Goal: Information Seeking & Learning: Learn about a topic

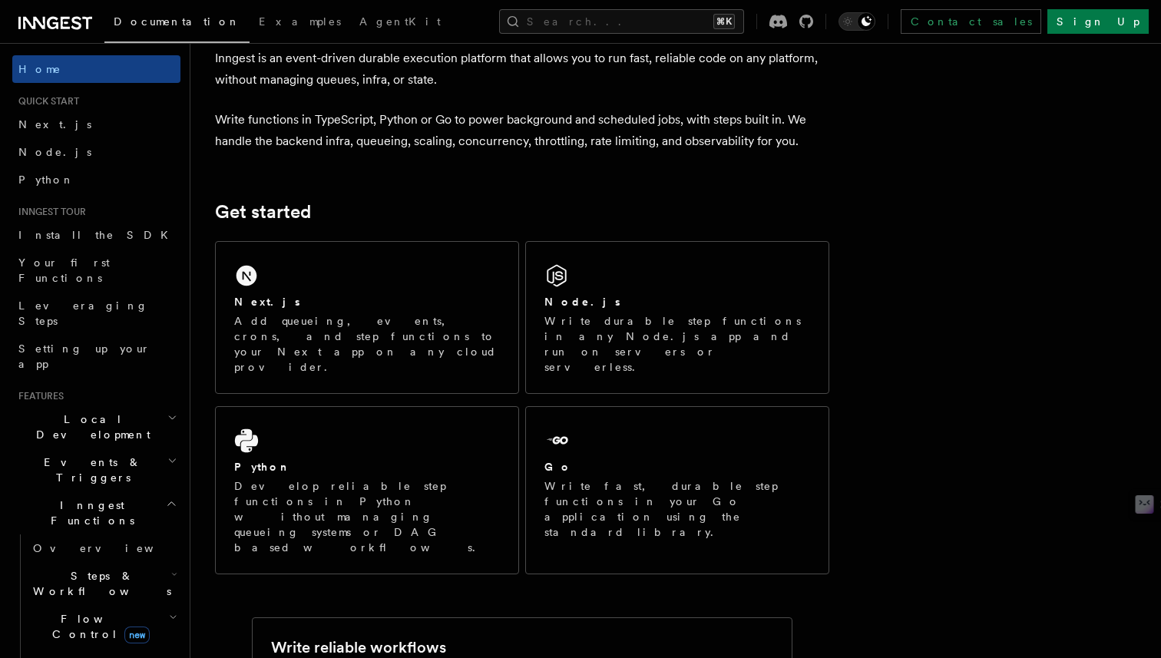
scroll to position [81, 0]
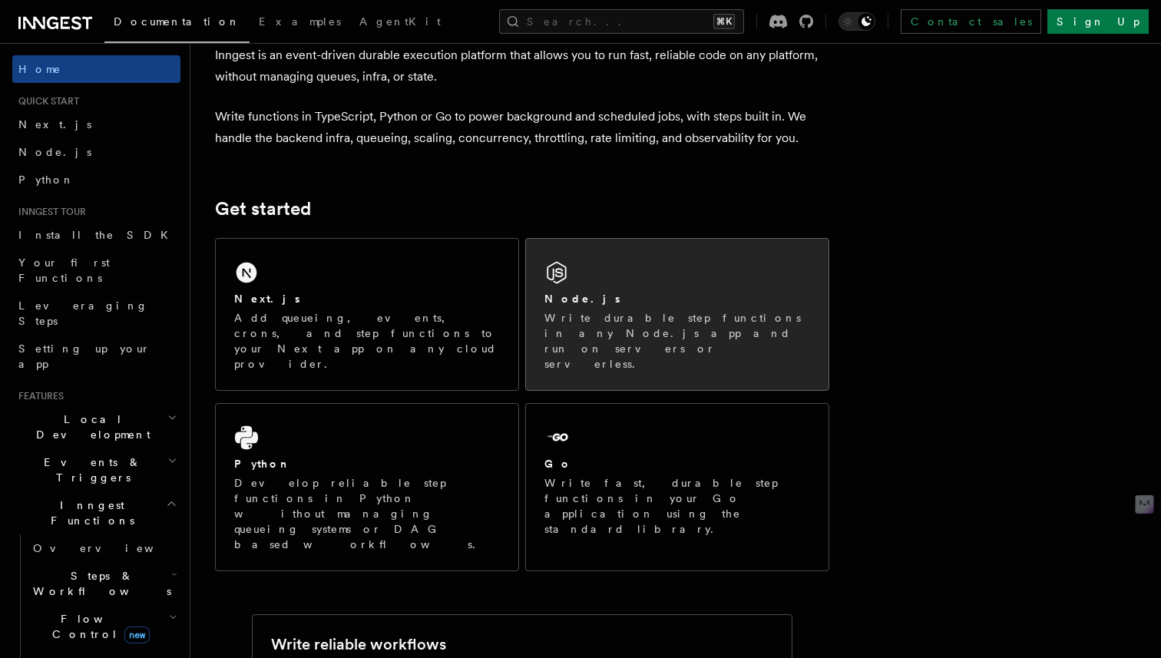
click at [557, 304] on h2 "Node.js" at bounding box center [582, 298] width 76 height 15
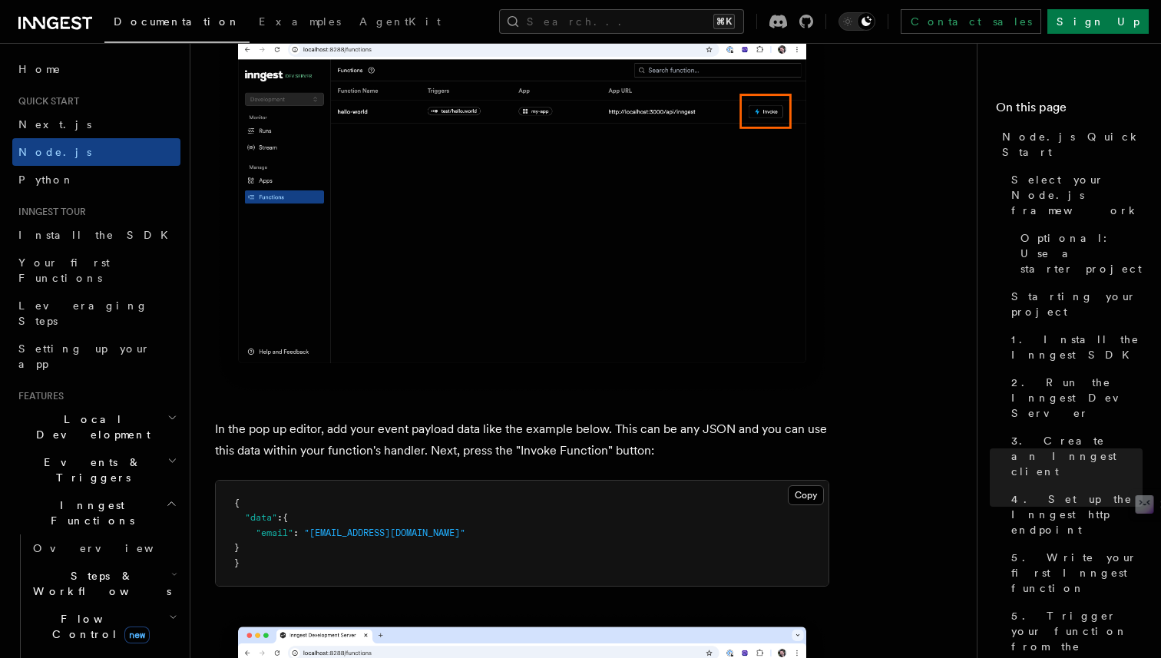
scroll to position [4260, 0]
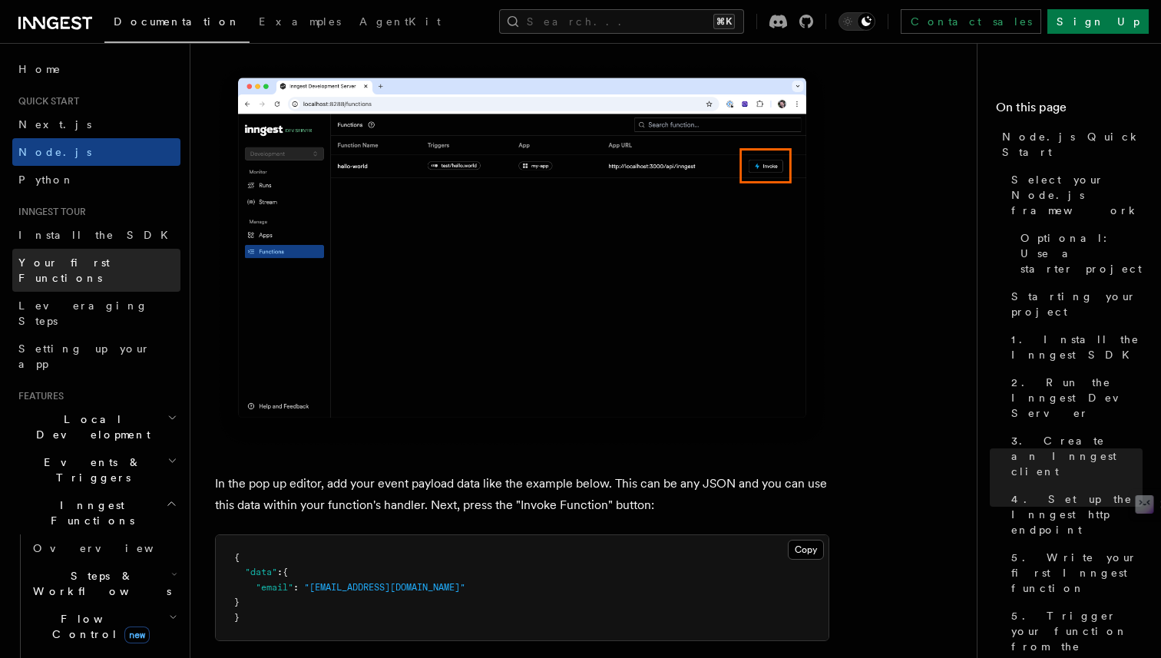
click at [58, 263] on span "Your first Functions" at bounding box center [63, 270] width 91 height 28
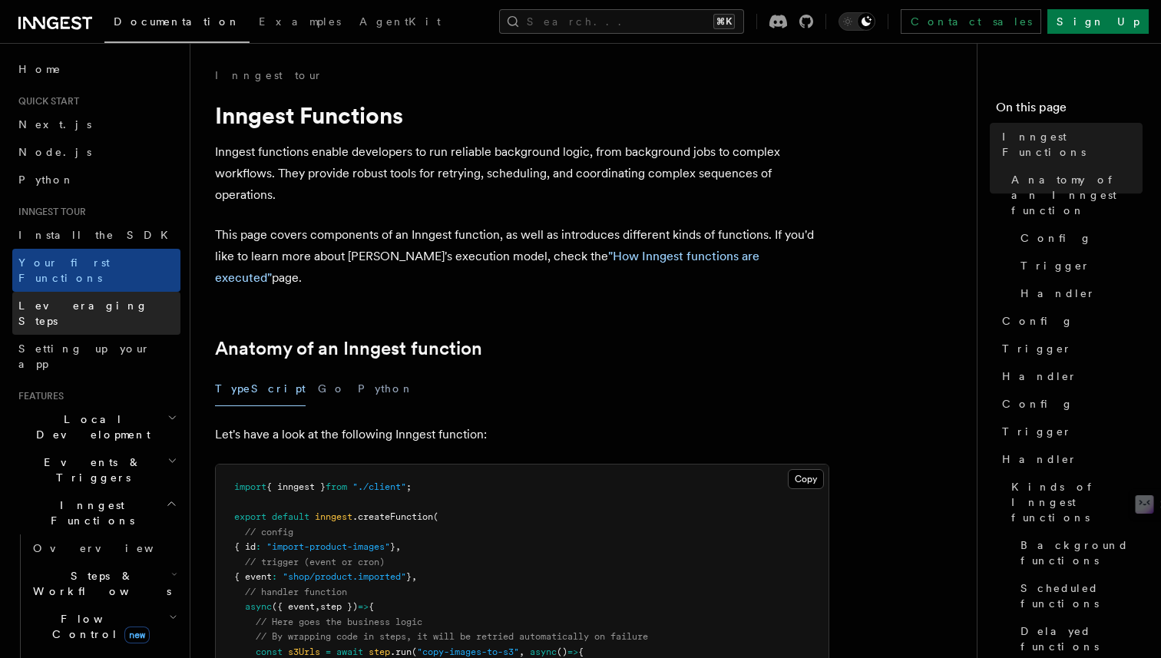
click at [74, 299] on span "Leveraging Steps" at bounding box center [83, 313] width 130 height 28
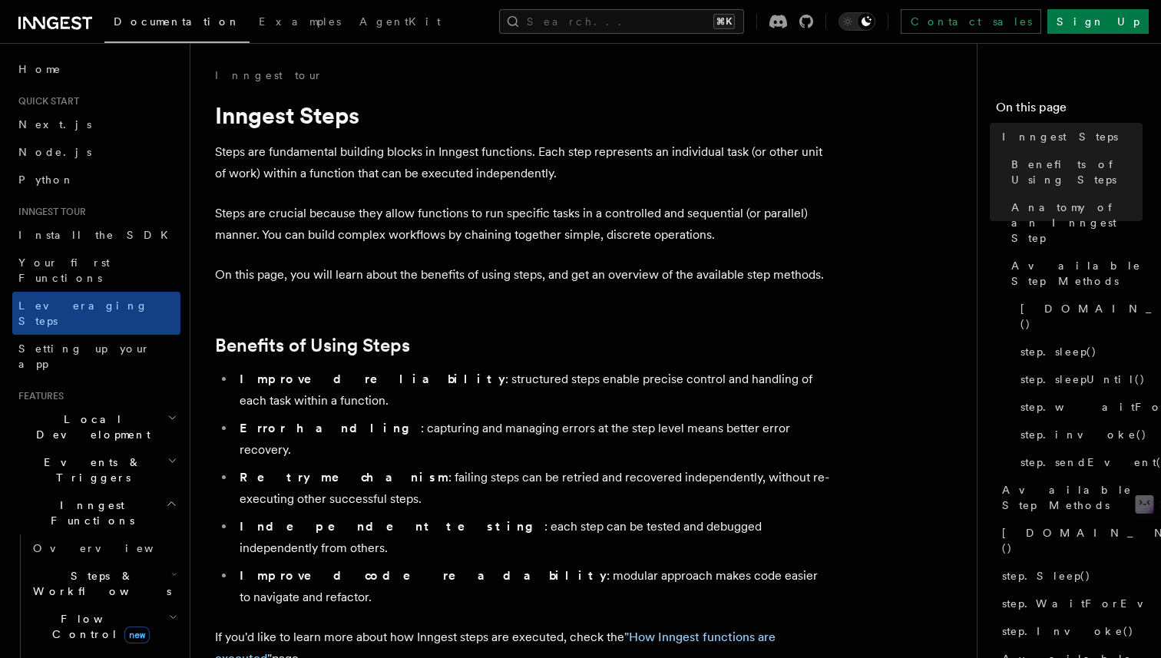
click at [81, 455] on span "Events & Triggers" at bounding box center [89, 470] width 155 height 31
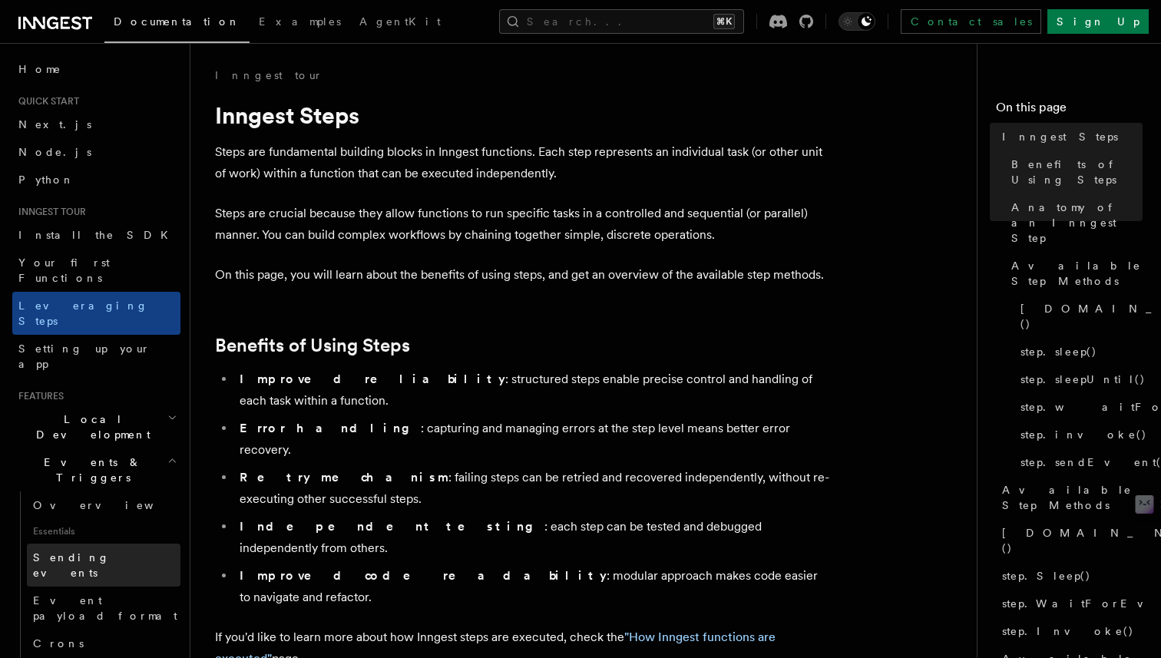
click at [83, 551] on span "Sending events" at bounding box center [71, 565] width 77 height 28
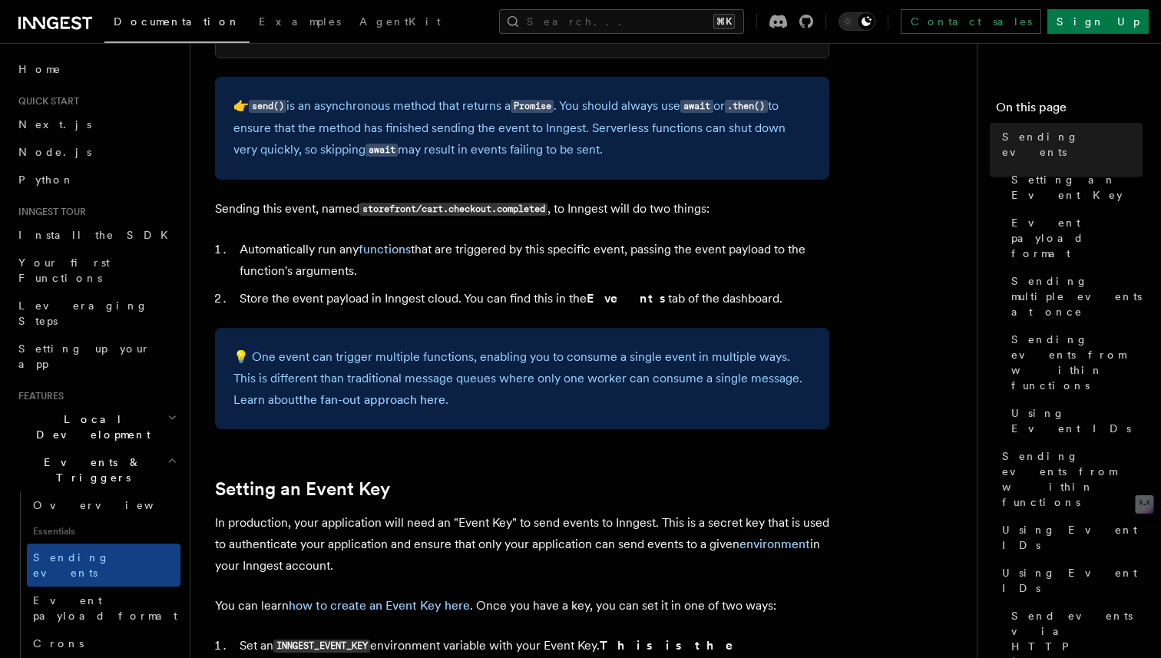
scroll to position [768, 0]
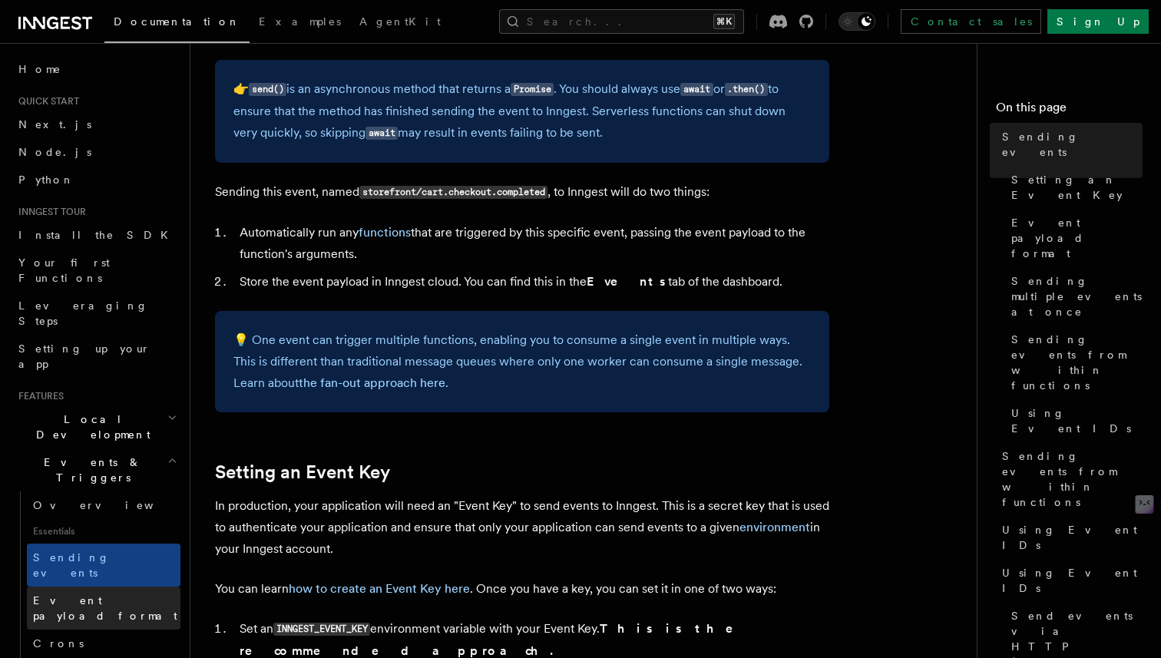
click at [83, 594] on span "Event payload format" at bounding box center [105, 608] width 144 height 28
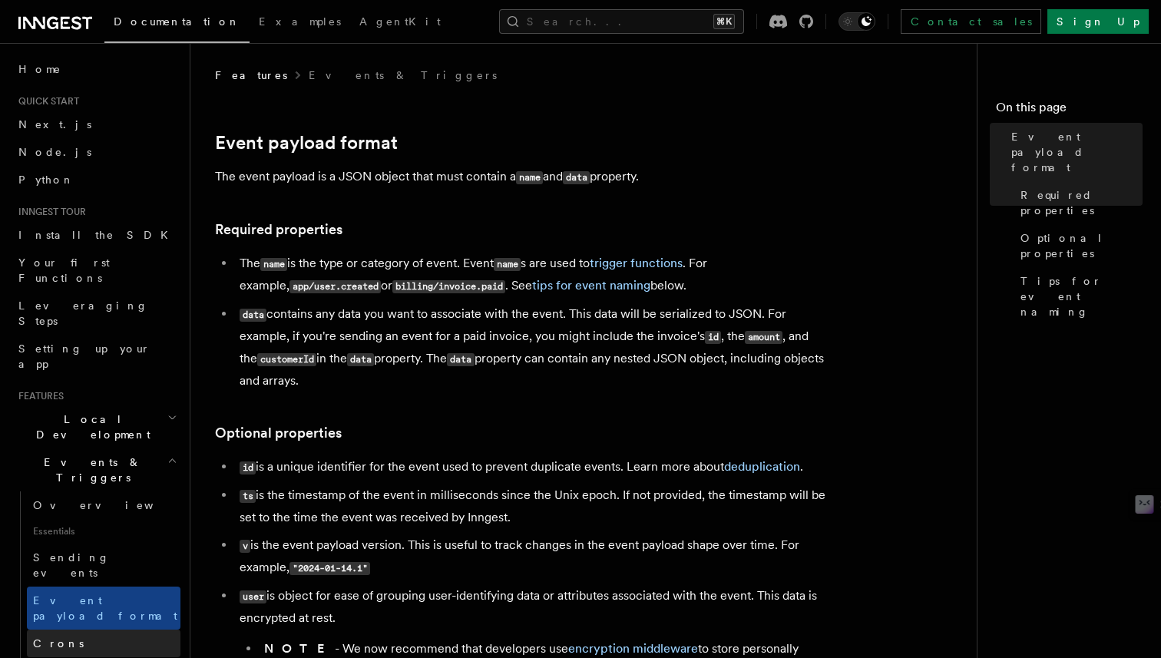
click at [40, 637] on span "Crons" at bounding box center [58, 643] width 51 height 12
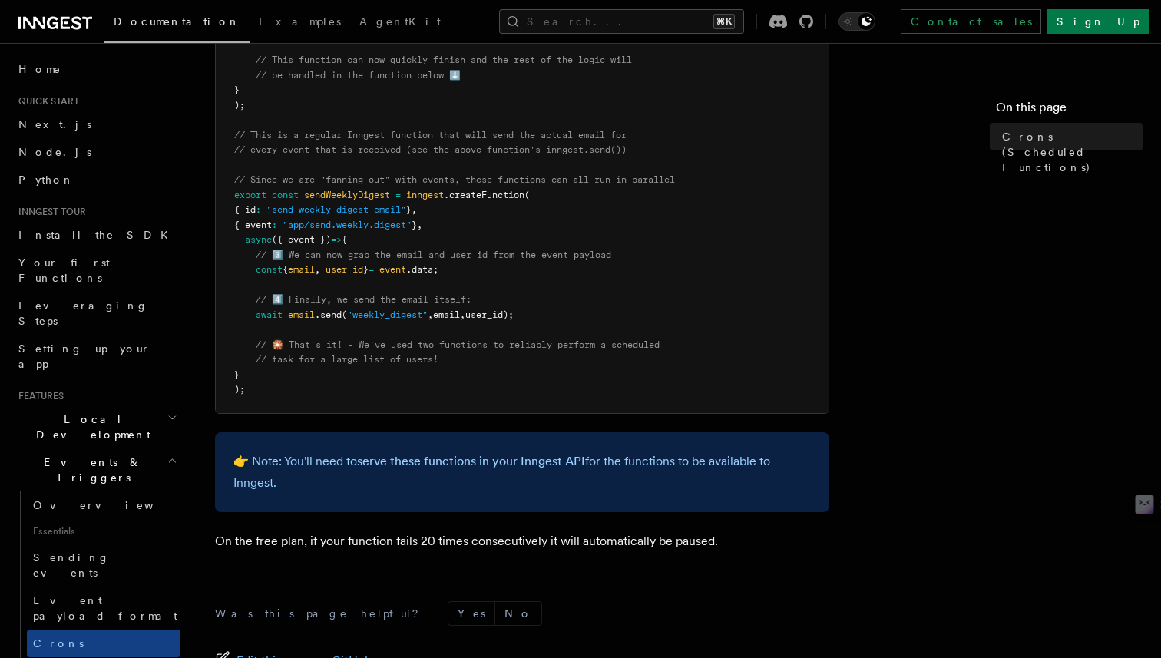
scroll to position [1027, 0]
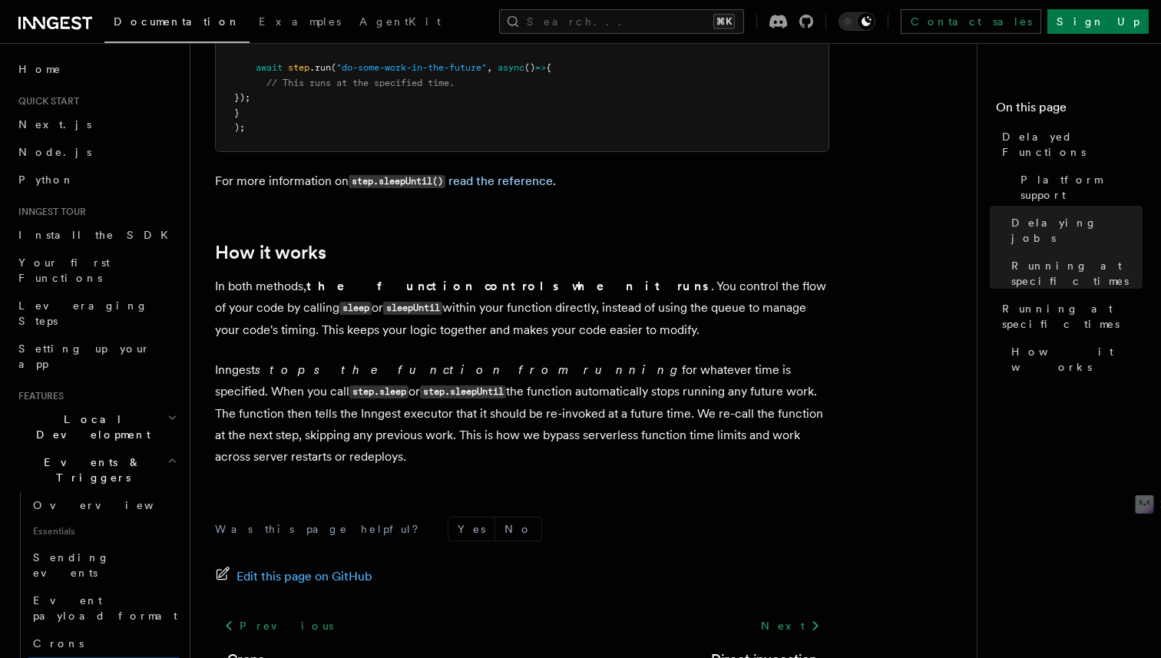
scroll to position [1357, 0]
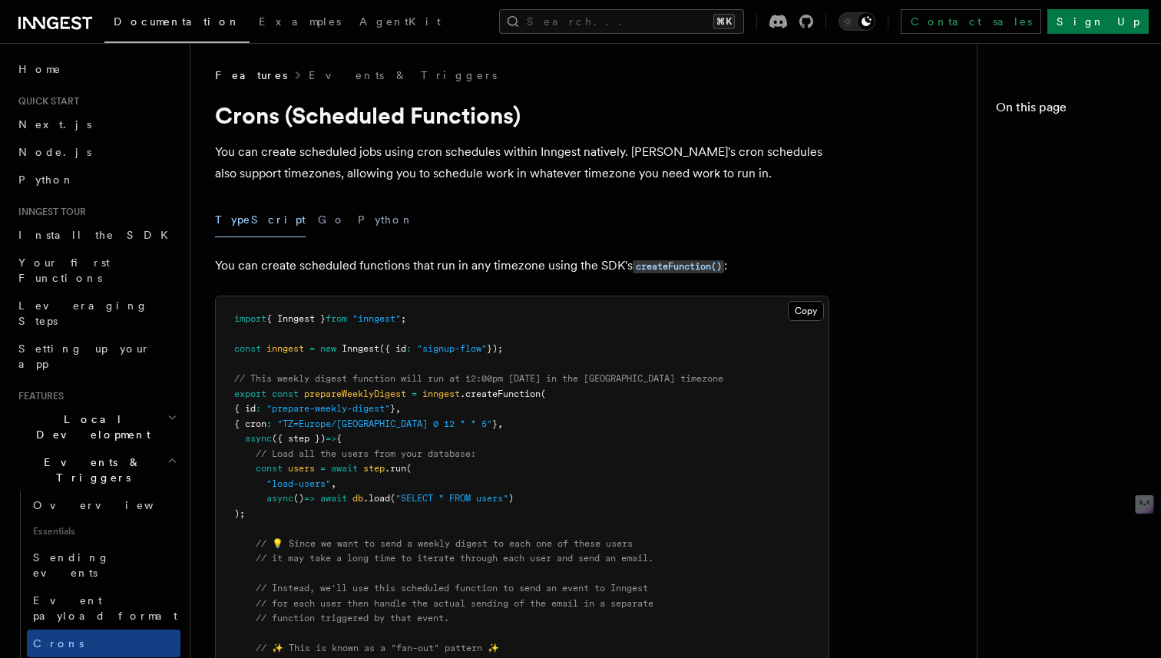
scroll to position [1027, 0]
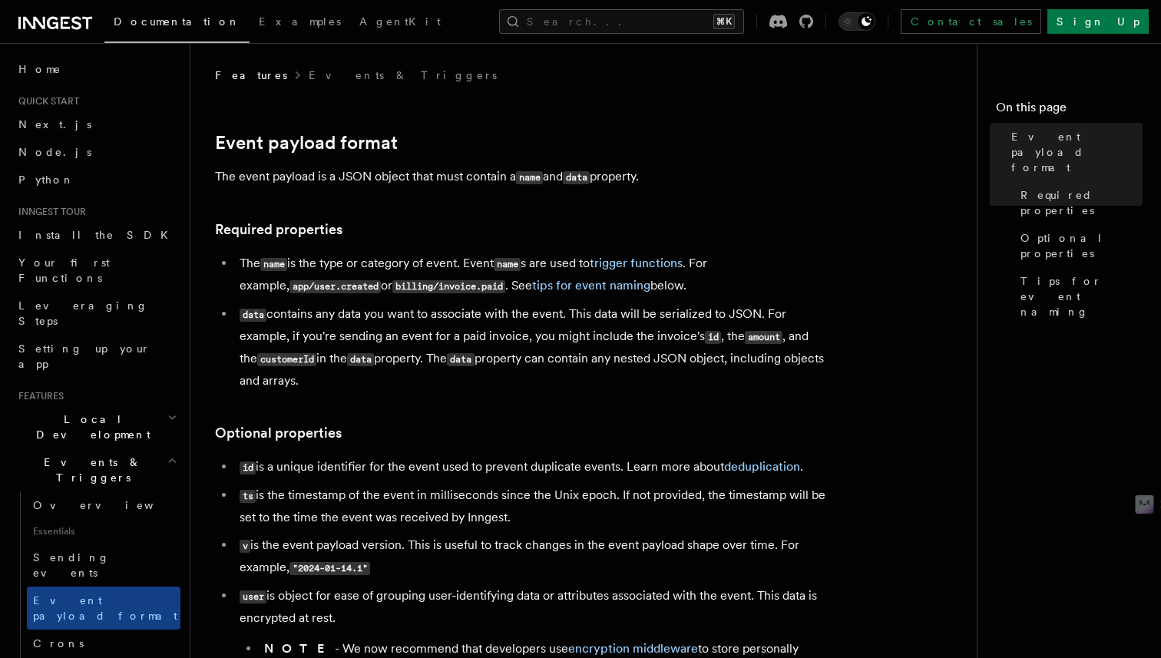
scroll to position [768, 0]
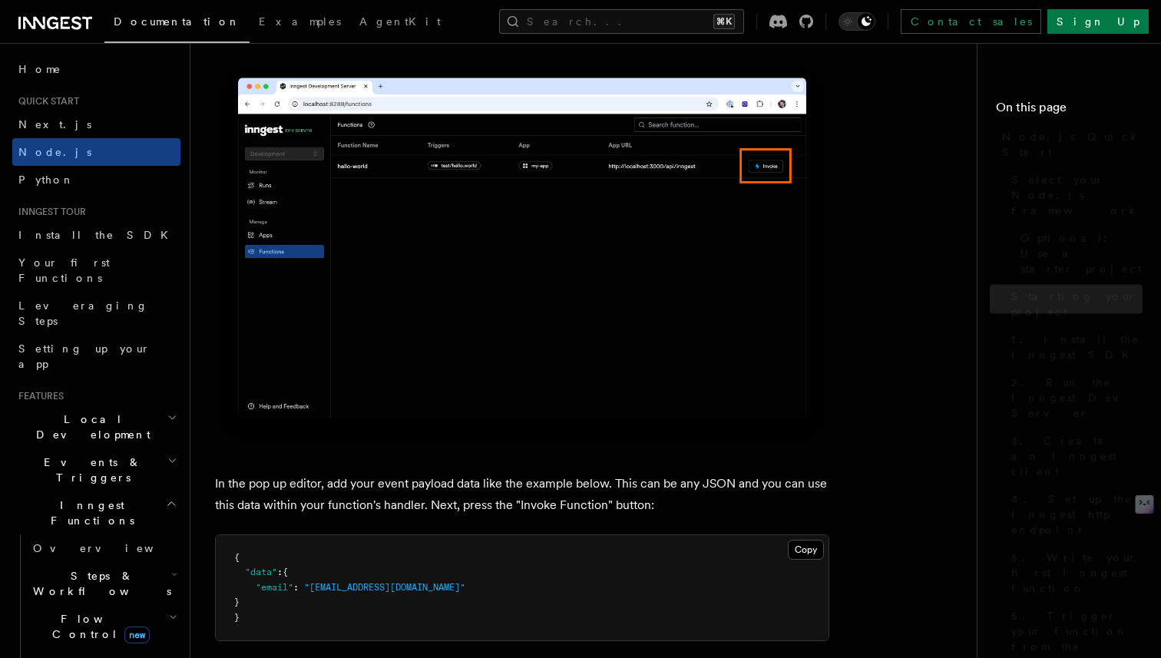
scroll to position [4231, 0]
